Goal: Transaction & Acquisition: Purchase product/service

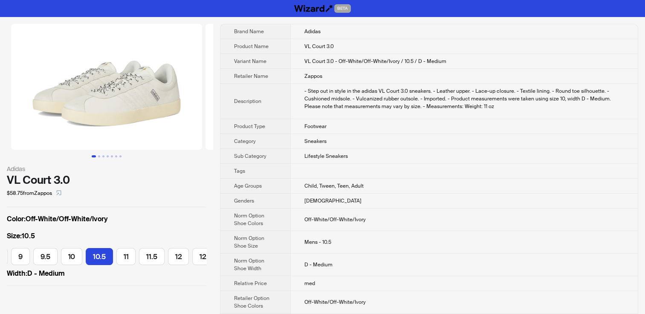
scroll to position [0, 332]
